Goal: Task Accomplishment & Management: Manage account settings

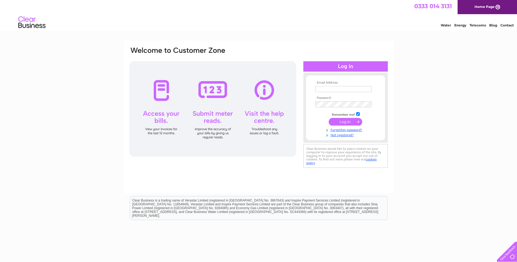
type input "paslater@msn.com"
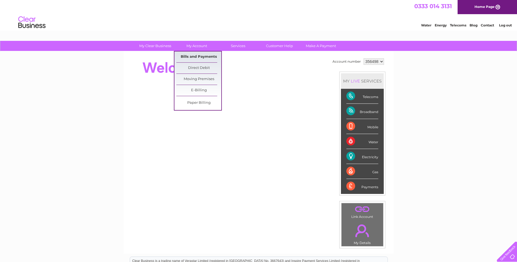
click at [209, 58] on link "Bills and Payments" at bounding box center [198, 56] width 45 height 11
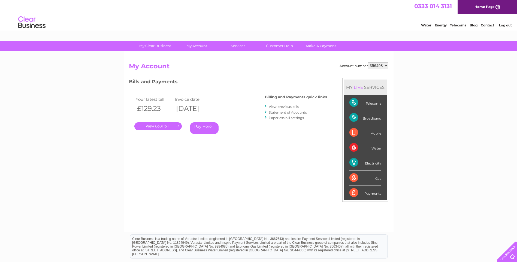
click at [280, 106] on link "View previous bills" at bounding box center [284, 107] width 30 height 4
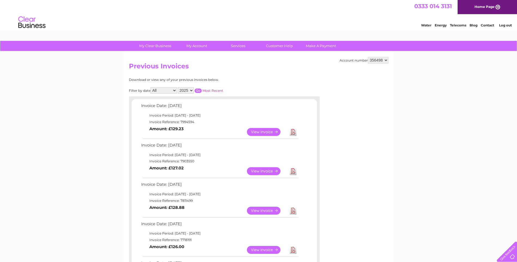
click at [191, 89] on select "2025 2024 2023 2022" at bounding box center [186, 90] width 16 height 7
select select "2024"
click at [178, 87] on select "2025 2024 2023 2022" at bounding box center [186, 90] width 16 height 7
click at [198, 91] on input "button" at bounding box center [197, 91] width 7 height 4
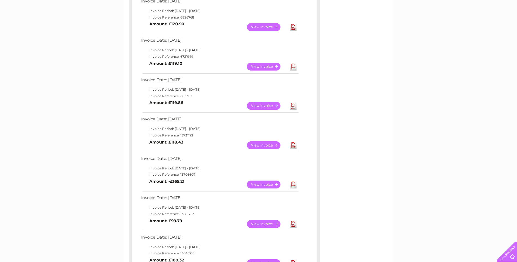
scroll to position [272, 0]
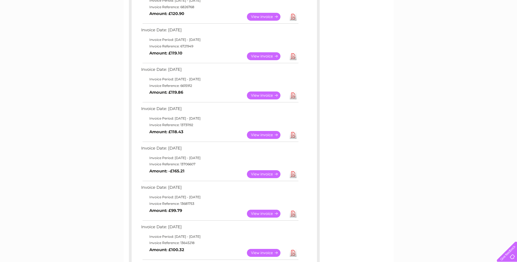
click at [257, 172] on link "View" at bounding box center [267, 174] width 40 height 8
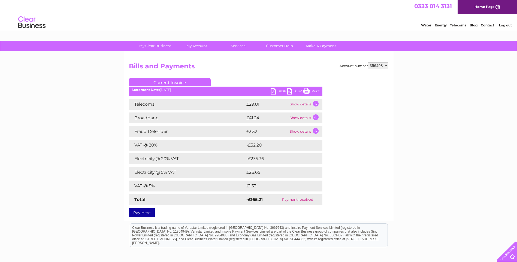
click at [313, 91] on link "Print" at bounding box center [311, 92] width 16 height 8
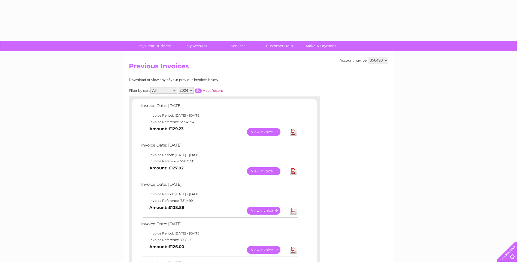
select select "2024"
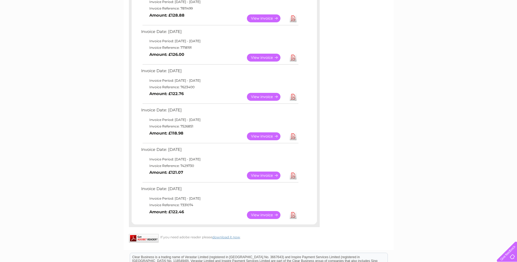
scroll to position [162, 0]
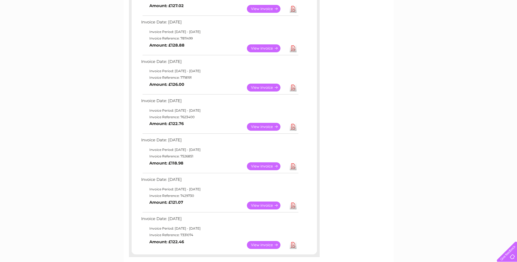
click at [269, 88] on link "View" at bounding box center [267, 88] width 40 height 8
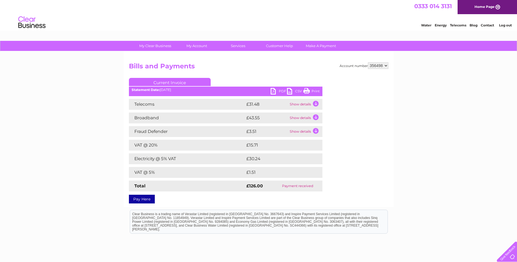
click at [311, 89] on link "Print" at bounding box center [311, 92] width 16 height 8
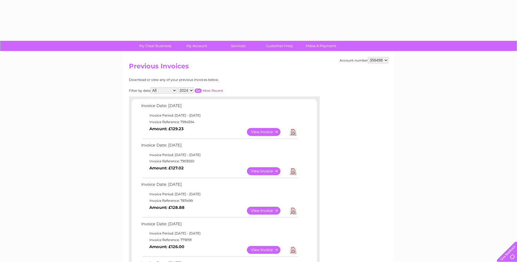
select select "2024"
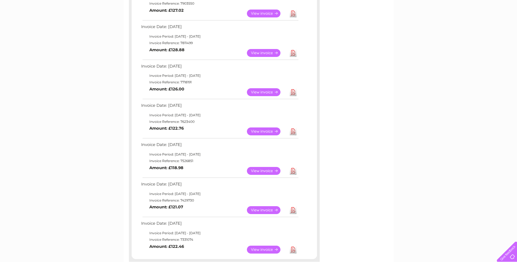
scroll to position [134, 0]
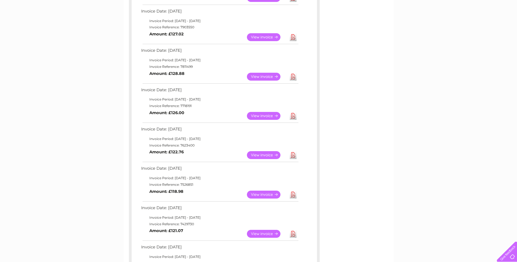
click at [267, 75] on link "View" at bounding box center [267, 77] width 40 height 8
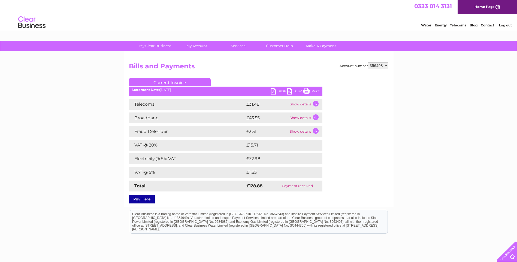
click at [310, 89] on link "Print" at bounding box center [311, 92] width 16 height 8
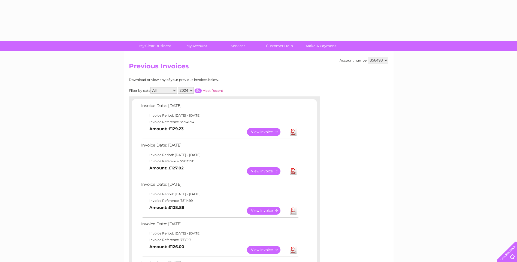
select select "2024"
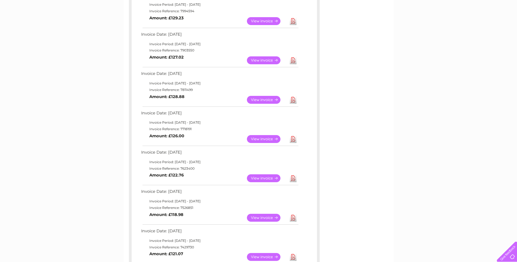
scroll to position [80, 0]
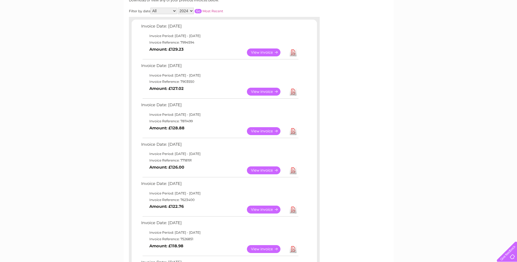
click at [265, 93] on link "View" at bounding box center [267, 92] width 40 height 8
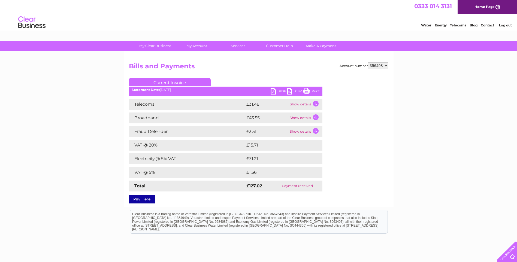
click at [315, 92] on link "Print" at bounding box center [311, 92] width 16 height 8
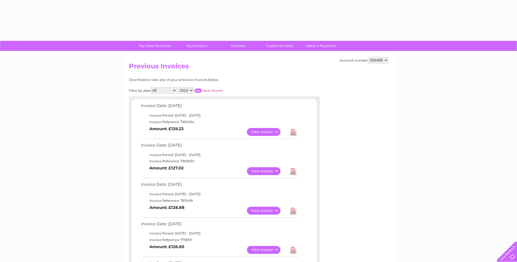
select select "2024"
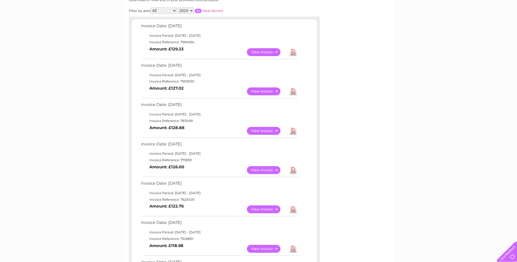
scroll to position [53, 0]
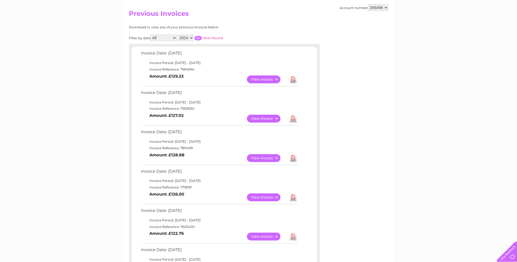
click at [260, 77] on link "View" at bounding box center [267, 79] width 40 height 8
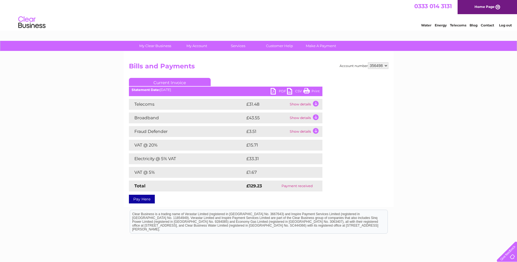
click at [314, 89] on link "Print" at bounding box center [311, 92] width 16 height 8
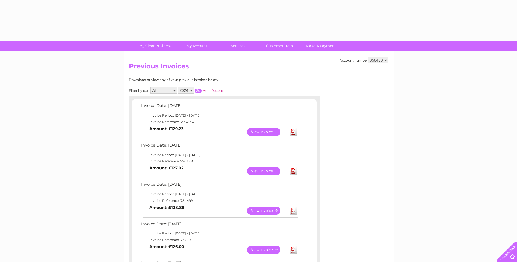
select select "2024"
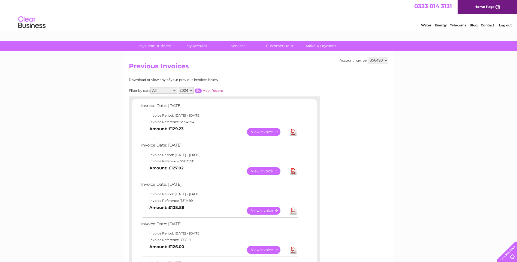
click at [200, 90] on input "button" at bounding box center [197, 91] width 7 height 4
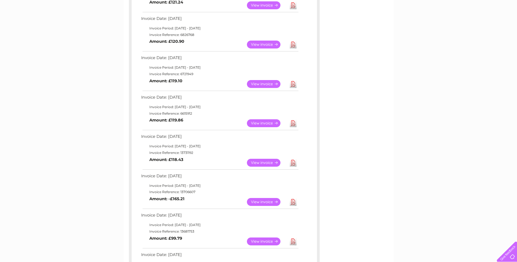
scroll to position [245, 0]
click at [268, 159] on link "View" at bounding box center [267, 162] width 40 height 8
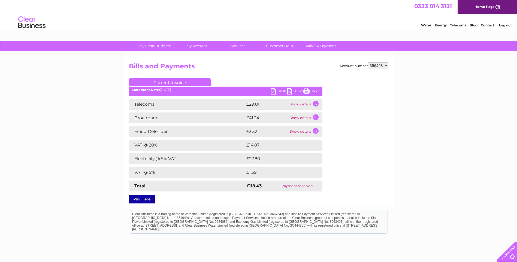
drag, startPoint x: 310, startPoint y: 89, endPoint x: 41, endPoint y: 23, distance: 276.9
click at [310, 88] on link "Print" at bounding box center [311, 92] width 16 height 8
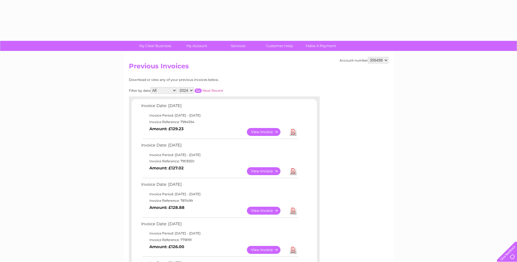
select select "2024"
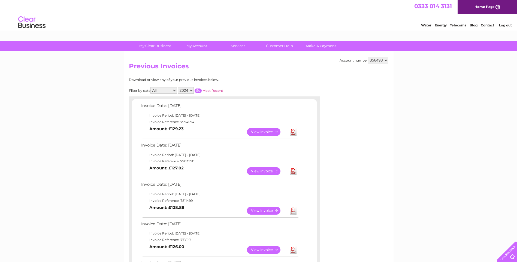
click at [198, 91] on input "button" at bounding box center [197, 91] width 7 height 4
click at [199, 90] on input "button" at bounding box center [197, 91] width 7 height 4
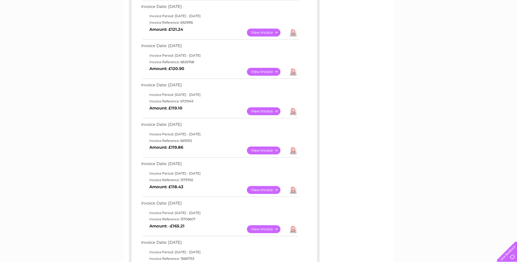
scroll to position [218, 0]
click at [269, 149] on link "View" at bounding box center [267, 150] width 40 height 8
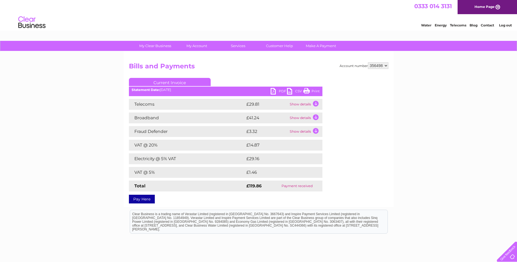
drag, startPoint x: 313, startPoint y: 91, endPoint x: 46, endPoint y: 23, distance: 275.8
click at [313, 91] on link "Print" at bounding box center [311, 92] width 16 height 8
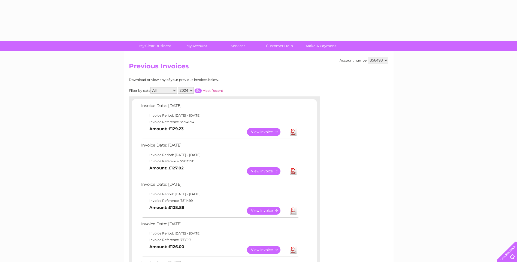
select select "2024"
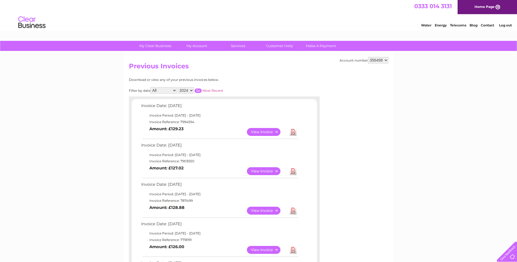
click at [200, 92] on input "button" at bounding box center [197, 91] width 7 height 4
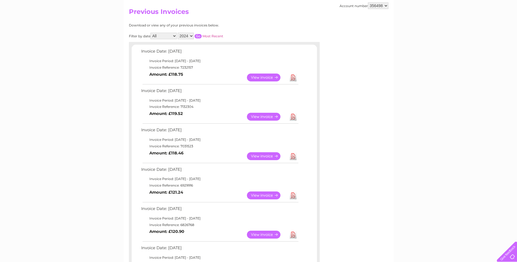
scroll to position [109, 0]
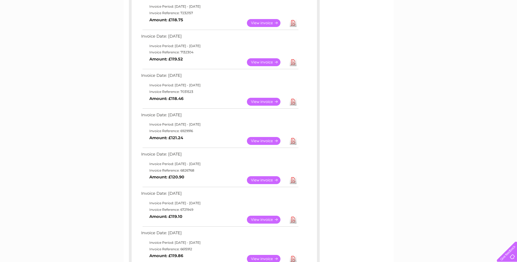
click at [257, 218] on link "View" at bounding box center [267, 220] width 40 height 8
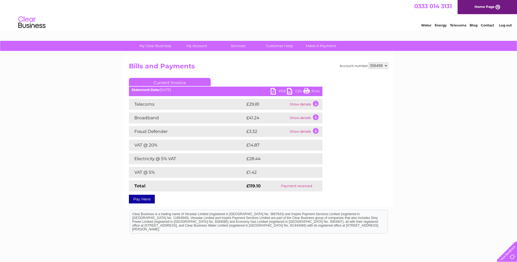
drag, startPoint x: 316, startPoint y: 91, endPoint x: 46, endPoint y: 23, distance: 278.9
click at [316, 91] on link "Print" at bounding box center [311, 92] width 16 height 8
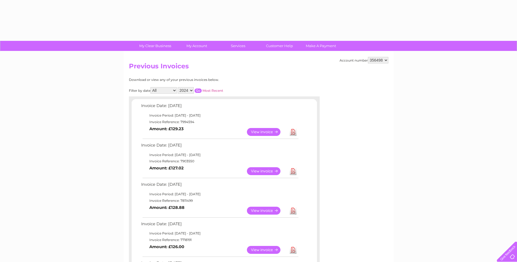
select select "2024"
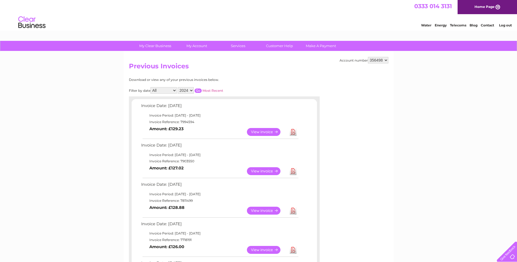
click at [198, 91] on input "button" at bounding box center [197, 91] width 7 height 4
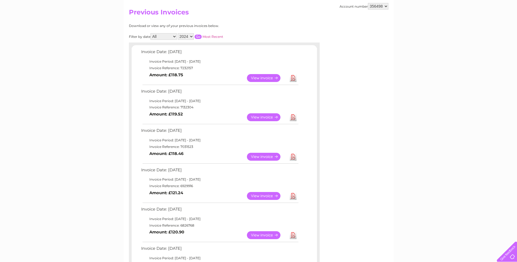
scroll to position [54, 0]
click at [260, 234] on link "View" at bounding box center [267, 235] width 40 height 8
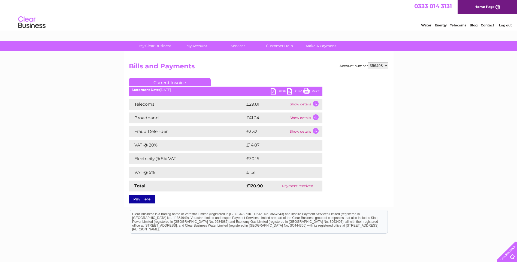
drag, startPoint x: 312, startPoint y: 91, endPoint x: 211, endPoint y: 160, distance: 122.1
click at [312, 91] on link "Print" at bounding box center [311, 92] width 16 height 8
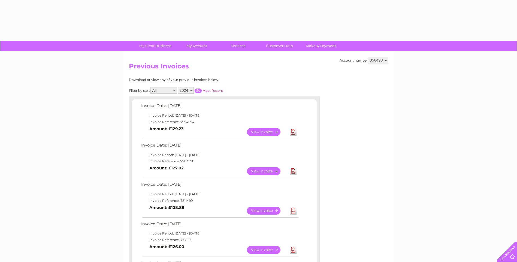
select select "2024"
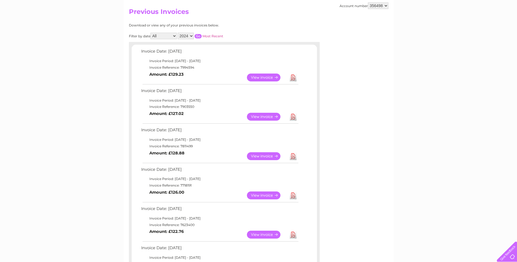
click at [200, 34] on input "button" at bounding box center [197, 36] width 7 height 4
click at [259, 194] on link "View" at bounding box center [267, 195] width 40 height 8
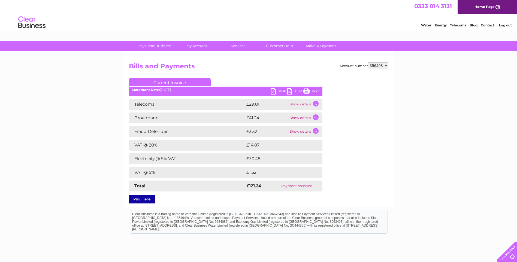
click at [309, 87] on ul "Current Invoice" at bounding box center [225, 83] width 193 height 10
click at [309, 92] on link "Print" at bounding box center [311, 92] width 16 height 8
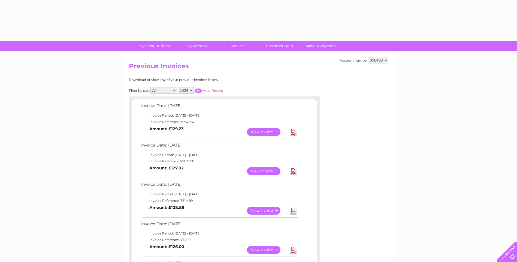
select select "2024"
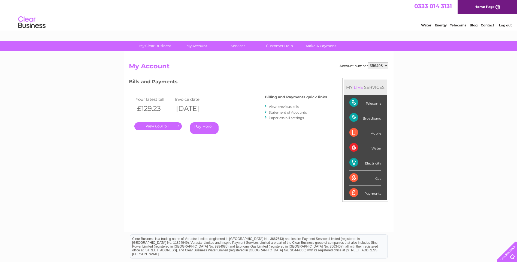
click at [290, 106] on link "View previous bills" at bounding box center [284, 107] width 30 height 4
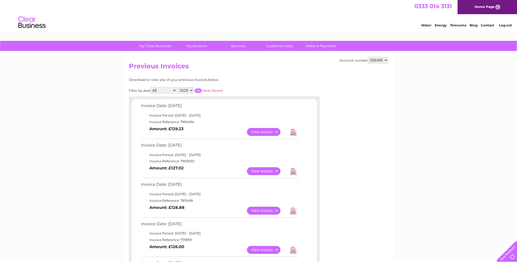
click at [192, 91] on select "2025 2024 2023 2022" at bounding box center [186, 90] width 16 height 7
select select "2024"
click at [178, 87] on select "2025 2024 2023 2022" at bounding box center [186, 90] width 16 height 7
click at [200, 90] on input "button" at bounding box center [197, 91] width 7 height 4
click at [270, 210] on link "View" at bounding box center [267, 211] width 40 height 8
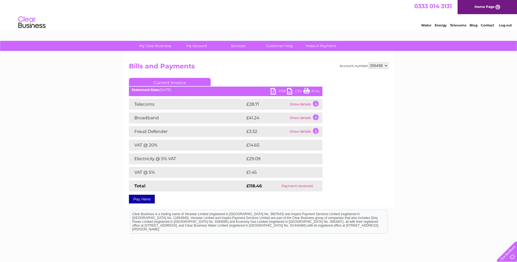
click at [307, 86] on ul "Current Invoice" at bounding box center [225, 83] width 193 height 10
click at [312, 89] on link "Print" at bounding box center [311, 92] width 16 height 8
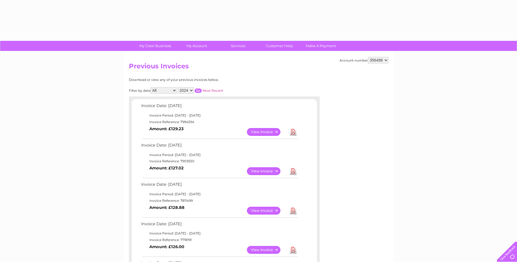
select select "2024"
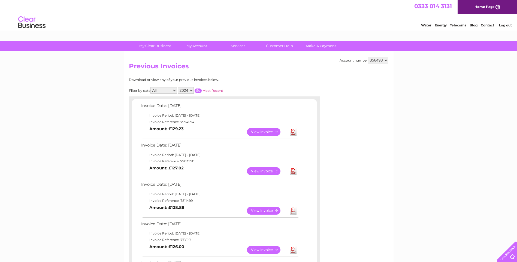
click at [196, 89] on input "button" at bounding box center [197, 91] width 7 height 4
click at [267, 171] on link "View" at bounding box center [267, 171] width 40 height 8
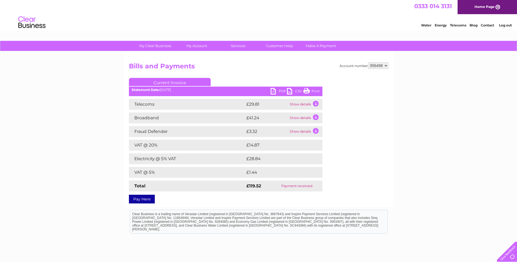
click at [316, 90] on link "Print" at bounding box center [311, 92] width 16 height 8
drag, startPoint x: 313, startPoint y: 89, endPoint x: 262, endPoint y: 67, distance: 56.1
click at [313, 89] on link "Print" at bounding box center [311, 92] width 16 height 8
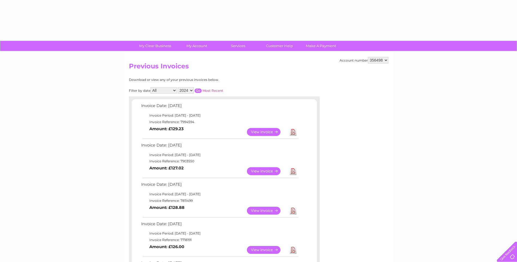
select select "2024"
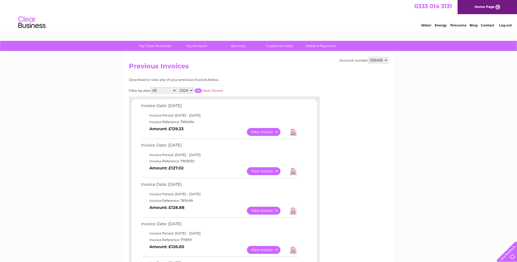
click at [200, 91] on input "button" at bounding box center [197, 91] width 7 height 4
click at [263, 133] on link "View" at bounding box center [267, 132] width 40 height 8
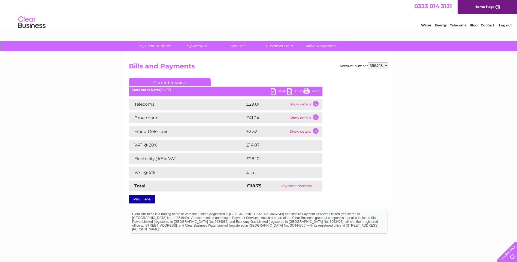
click at [309, 92] on link "Print" at bounding box center [311, 92] width 16 height 8
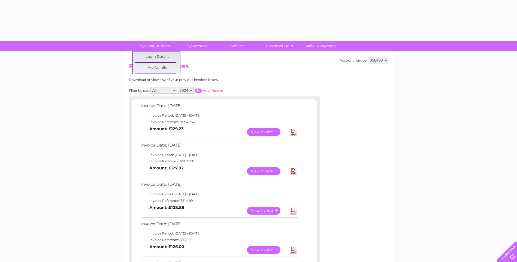
select select "2024"
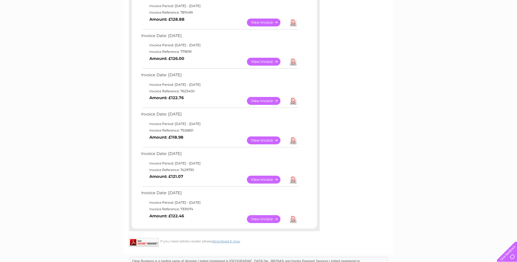
scroll to position [218, 0]
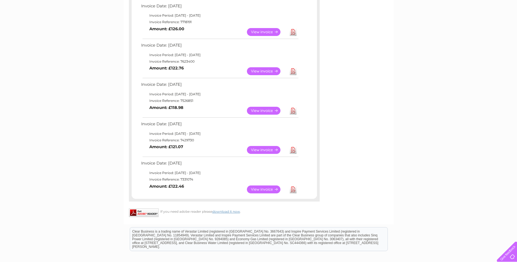
click at [257, 187] on link "View" at bounding box center [267, 189] width 40 height 8
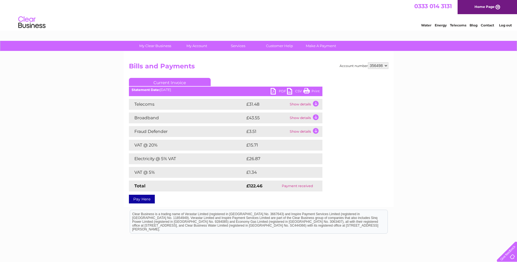
click at [321, 88] on ul "Current Invoice" at bounding box center [225, 83] width 193 height 10
drag, startPoint x: 316, startPoint y: 90, endPoint x: 45, endPoint y: 24, distance: 279.6
click at [316, 90] on link "Print" at bounding box center [311, 92] width 16 height 8
click at [306, 90] on link "Print" at bounding box center [311, 92] width 16 height 8
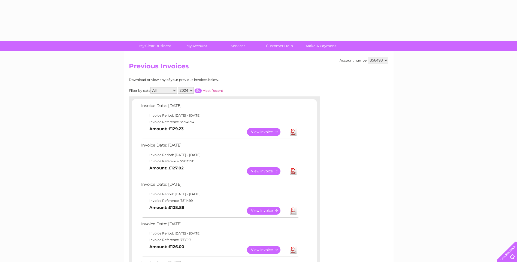
select select "2024"
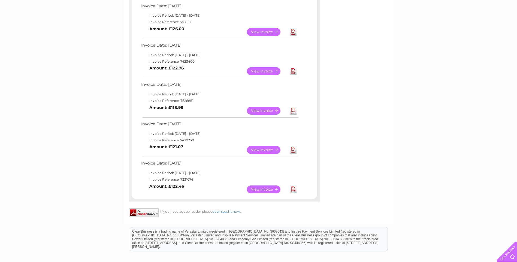
click at [263, 149] on link "View" at bounding box center [267, 150] width 40 height 8
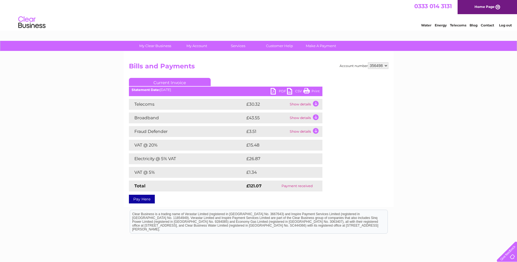
click at [314, 91] on link "Print" at bounding box center [311, 92] width 16 height 8
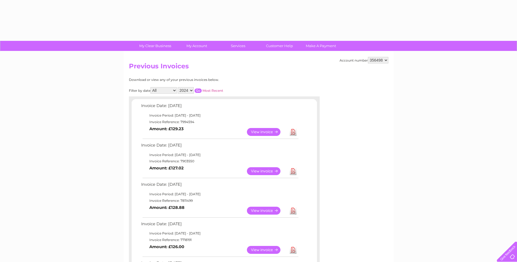
select select "2024"
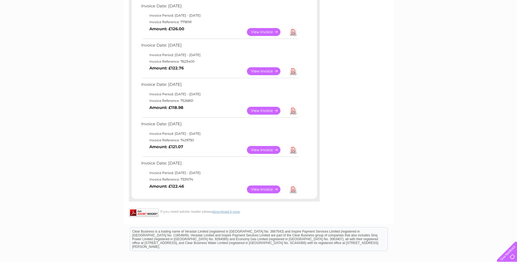
click at [265, 111] on link "View" at bounding box center [267, 111] width 40 height 8
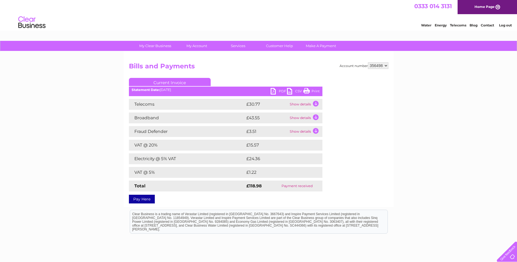
click at [314, 93] on link "Print" at bounding box center [311, 92] width 16 height 8
